Goal: Task Accomplishment & Management: Manage account settings

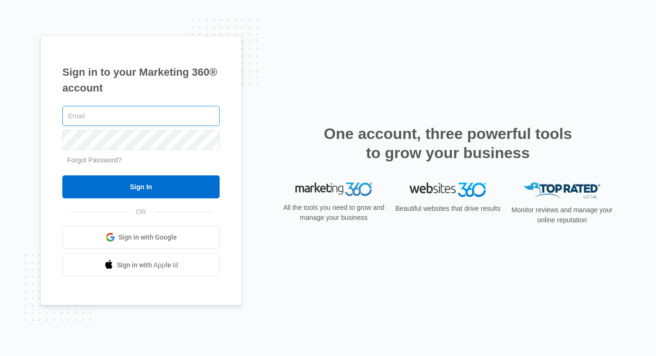
click at [189, 120] on input "text" at bounding box center [140, 116] width 157 height 20
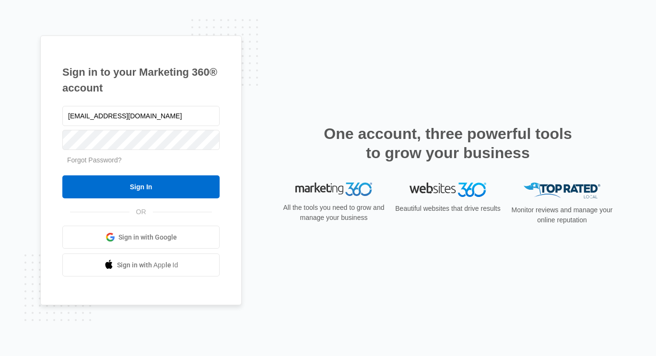
type input "[EMAIL_ADDRESS][DOMAIN_NAME]"
click at [62, 175] on input "Sign In" at bounding box center [140, 186] width 157 height 23
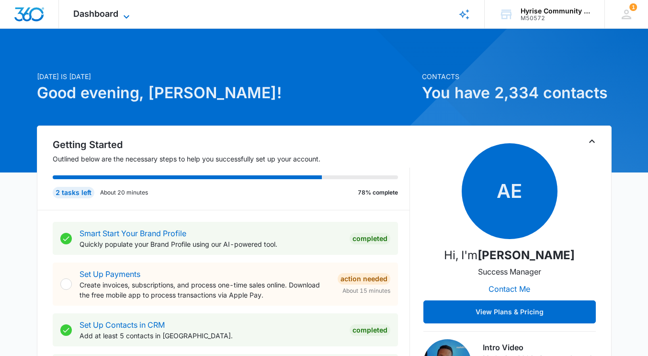
click at [128, 14] on icon at bounding box center [127, 17] width 12 height 12
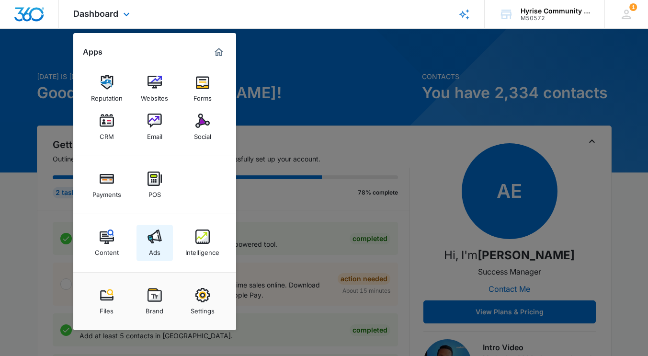
click at [155, 241] on img at bounding box center [155, 237] width 14 height 14
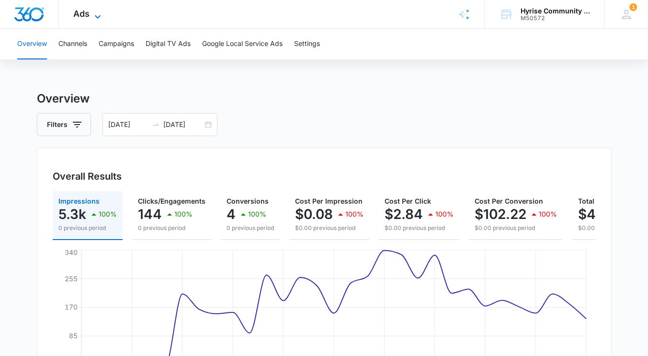
click at [98, 15] on icon at bounding box center [98, 17] width 12 height 12
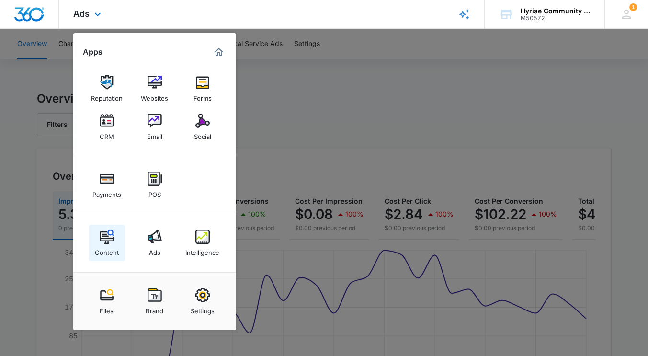
click at [108, 239] on img at bounding box center [107, 237] width 14 height 14
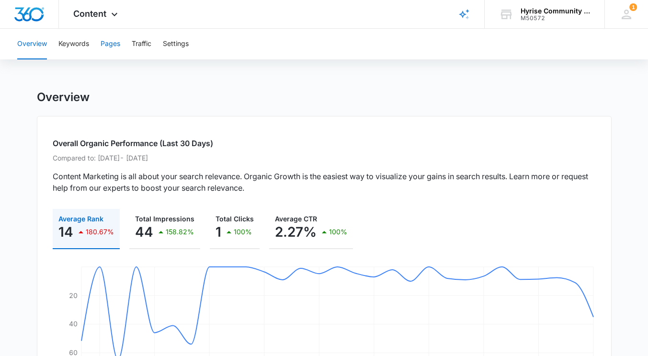
click at [112, 46] on button "Pages" at bounding box center [111, 44] width 20 height 31
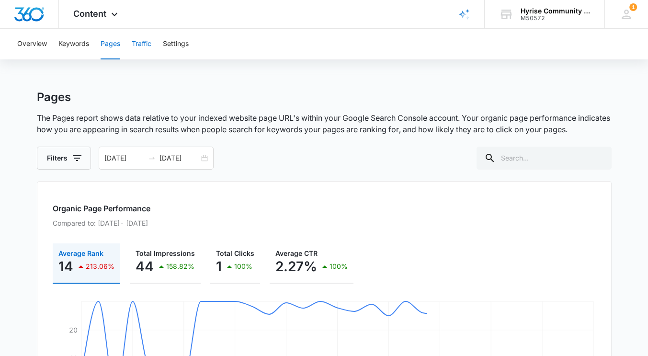
click at [146, 43] on button "Traffic" at bounding box center [142, 44] width 20 height 31
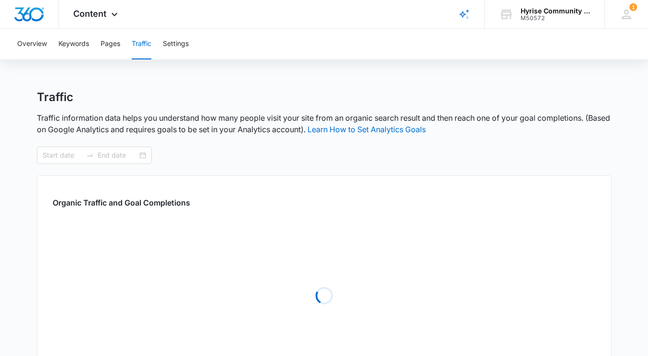
type input "[DATE]"
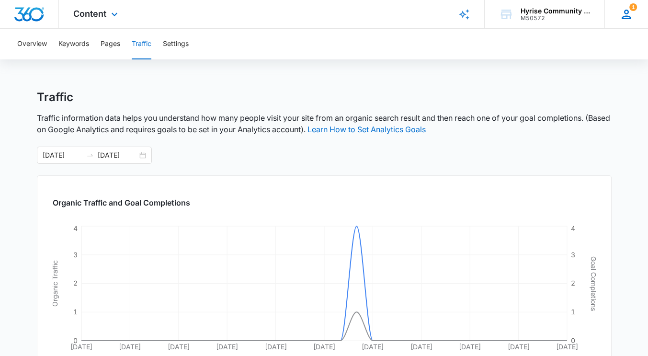
click at [623, 7] on icon at bounding box center [627, 14] width 14 height 14
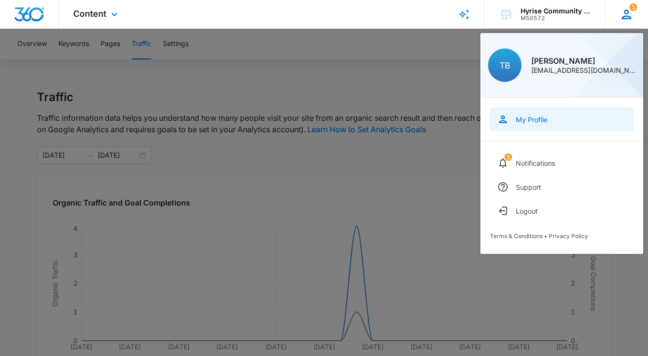
click at [543, 116] on div "My Profile" at bounding box center [532, 120] width 32 height 8
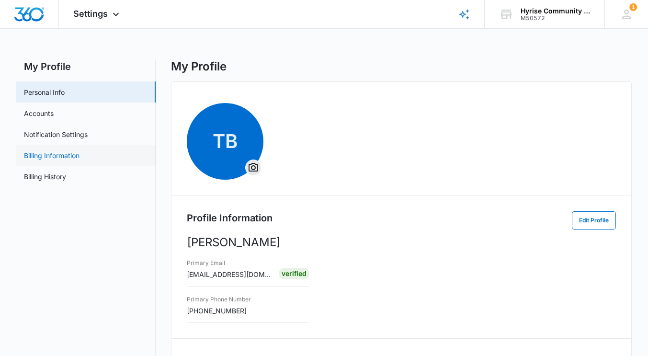
click at [77, 157] on link "Billing Information" at bounding box center [52, 155] width 56 height 10
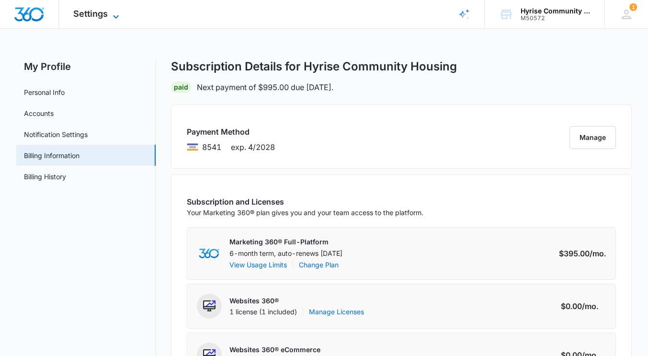
click at [104, 10] on span "Settings" at bounding box center [90, 14] width 35 height 10
